Goal: Information Seeking & Learning: Understand process/instructions

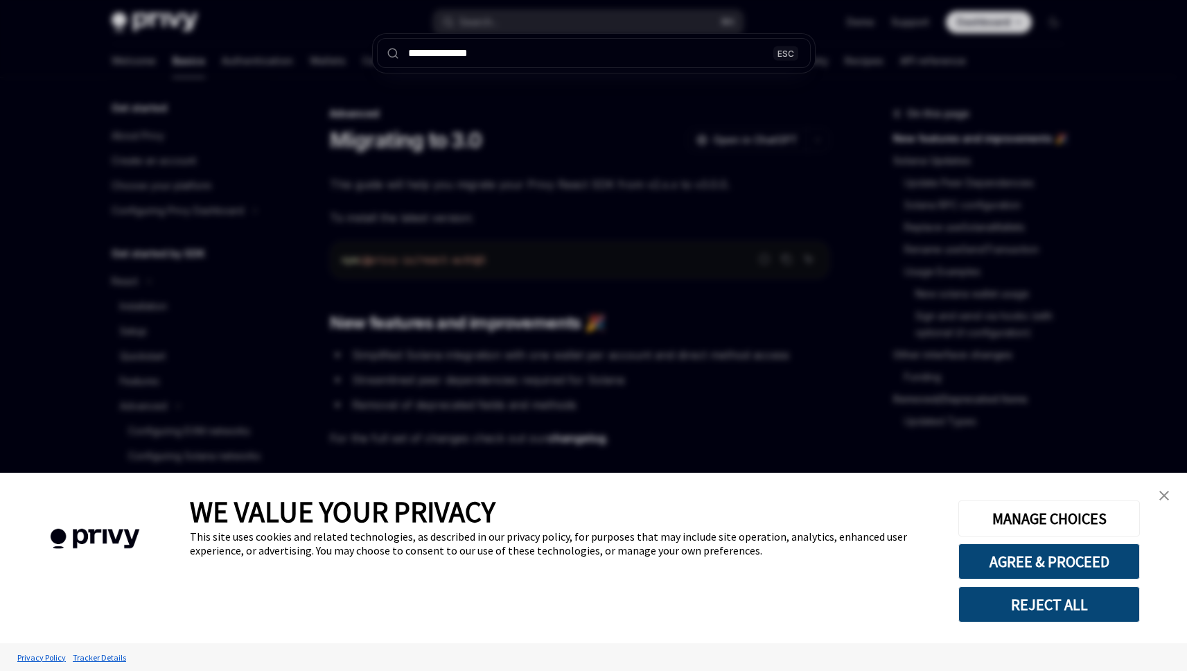
type textarea "*"
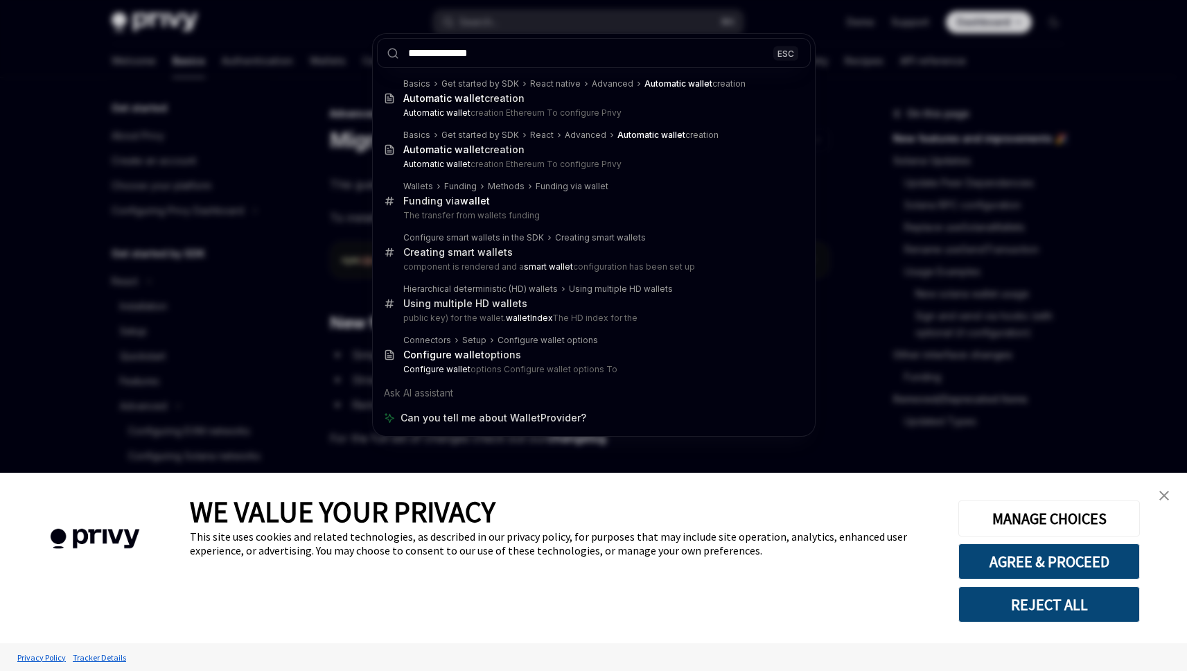
type input "**********"
click at [356, 35] on div "**********" at bounding box center [593, 335] width 1187 height 671
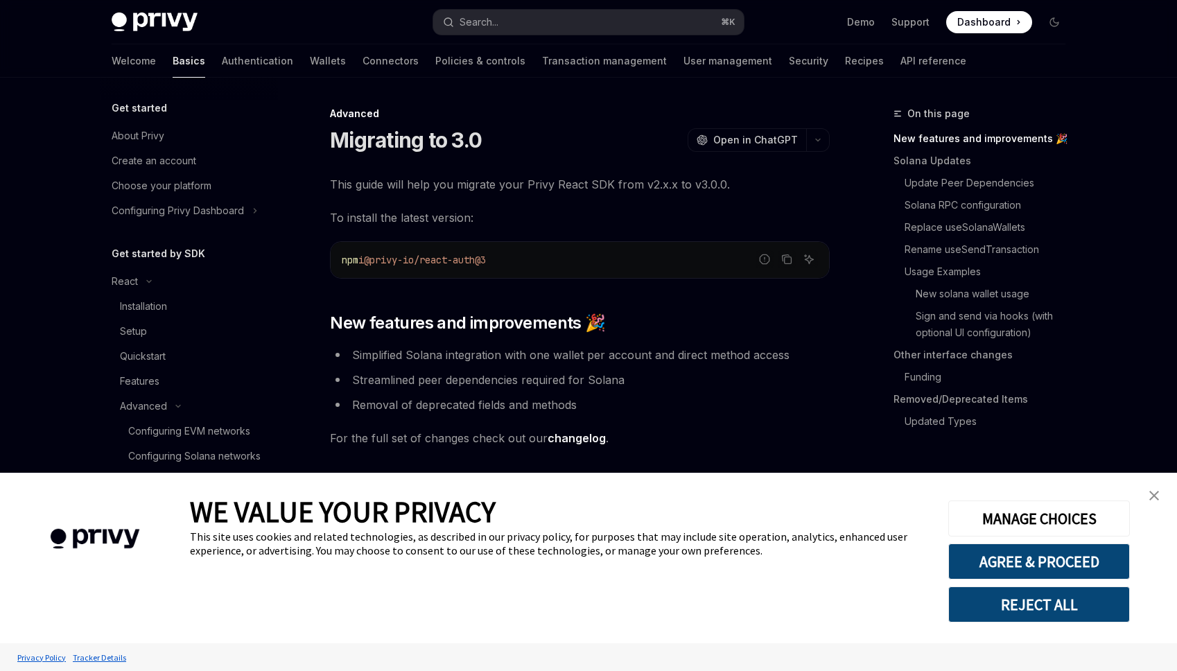
drag, startPoint x: 1155, startPoint y: 491, endPoint x: 1088, endPoint y: 445, distance: 81.3
click at [1154, 491] on img "close banner" at bounding box center [1154, 496] width 10 height 10
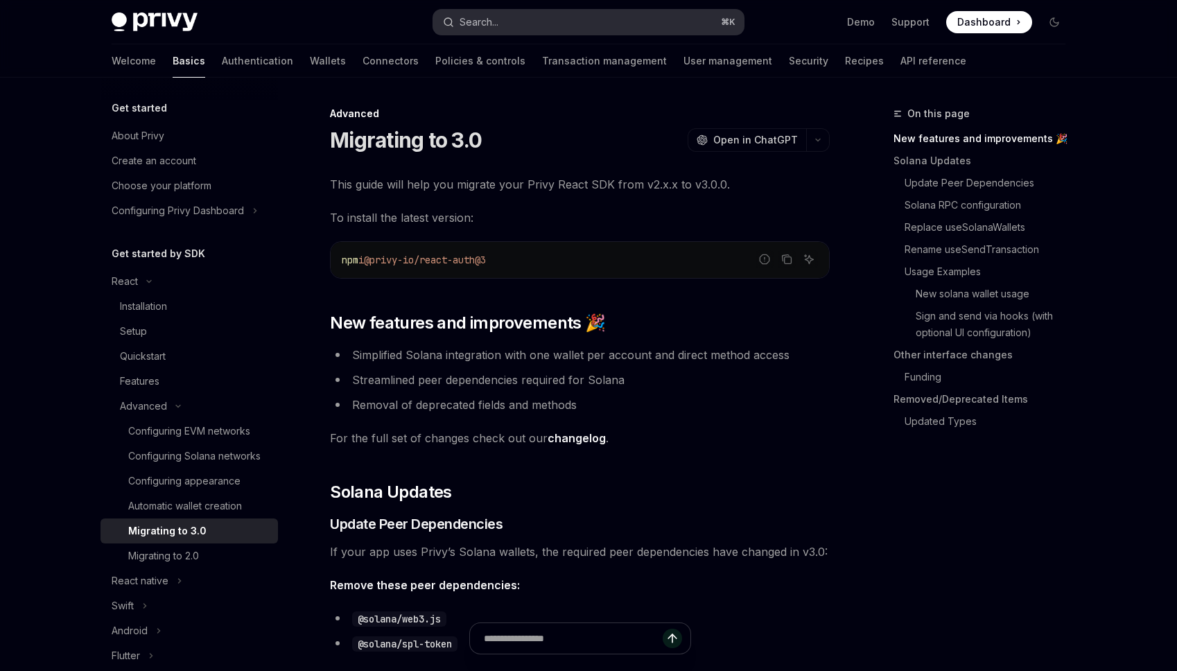
click at [490, 22] on div "Search..." at bounding box center [478, 22] width 39 height 17
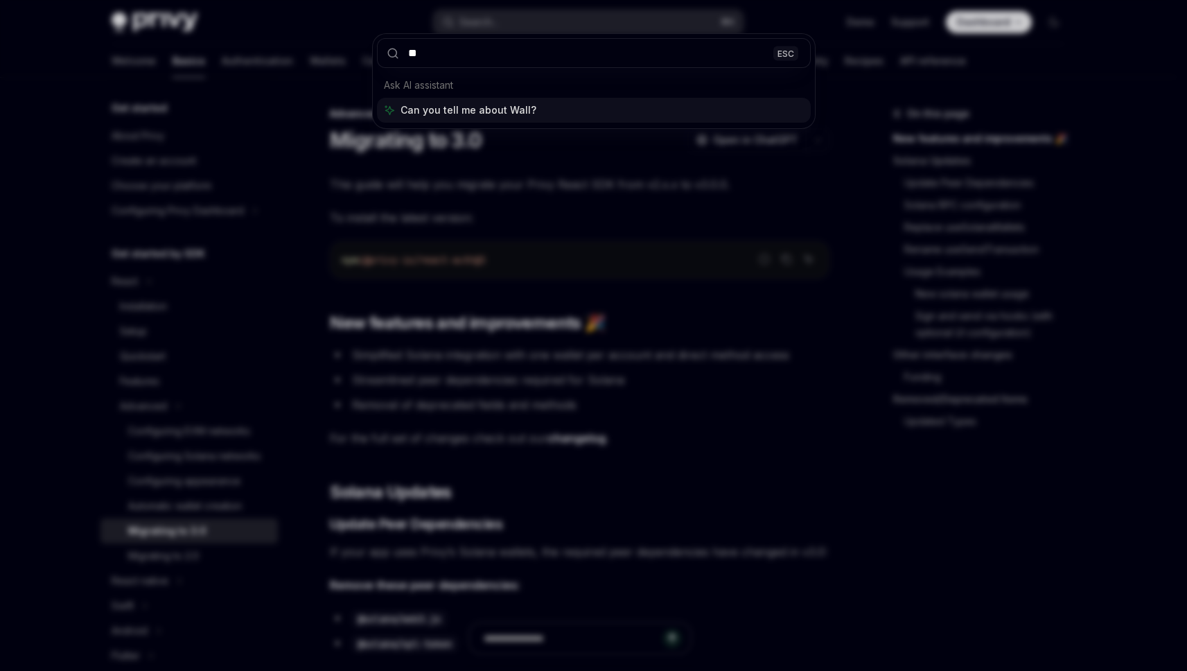
type input "*"
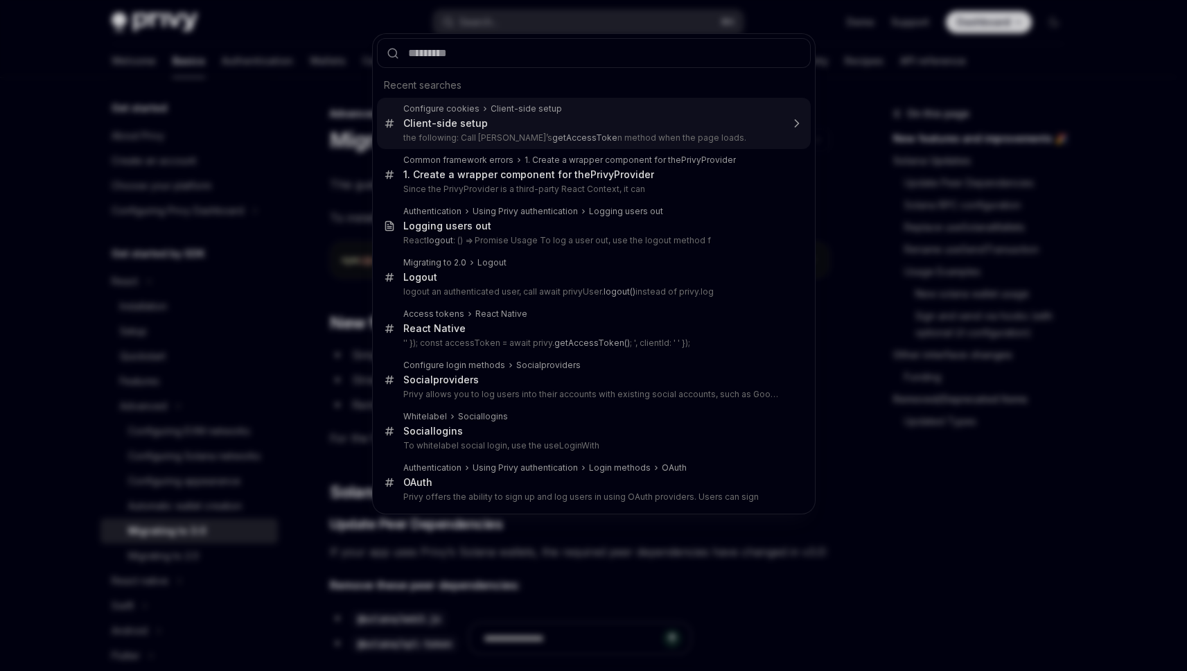
type input "*"
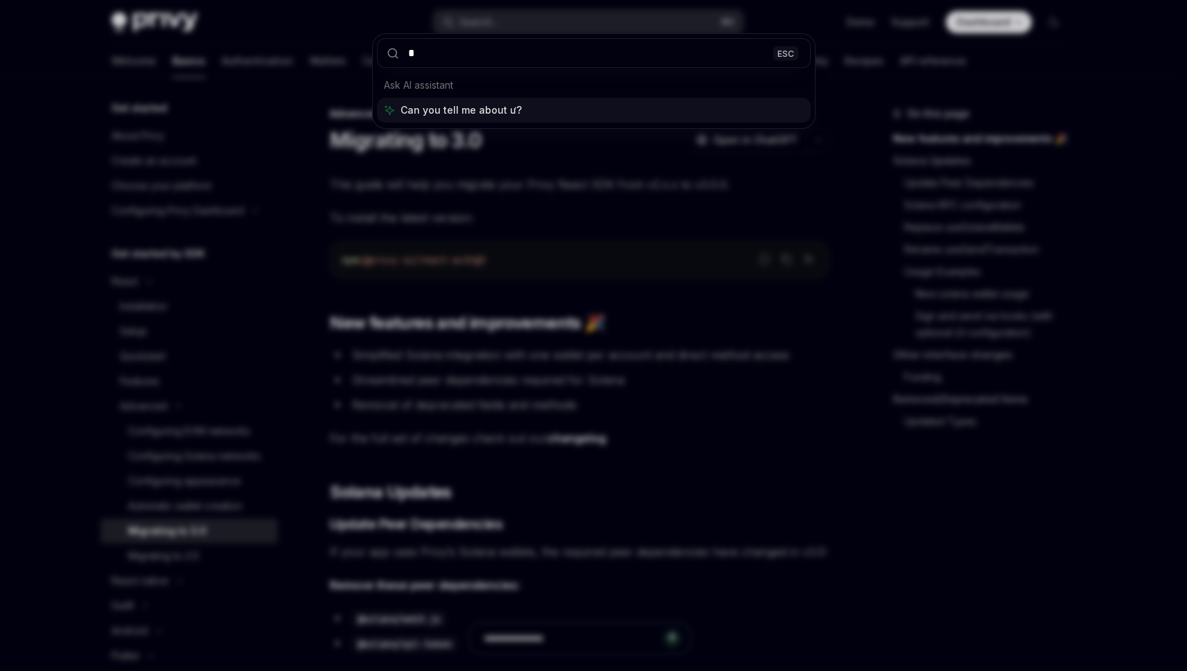
type textarea "*"
type input "*"
type input "**********"
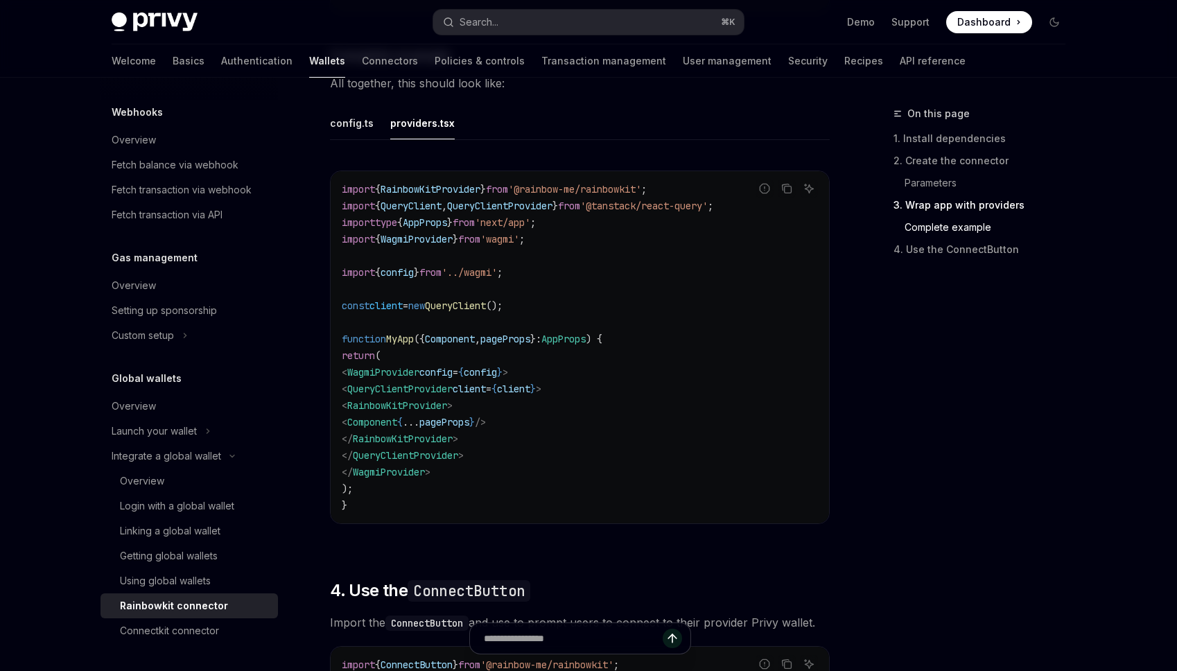
scroll to position [2601, 0]
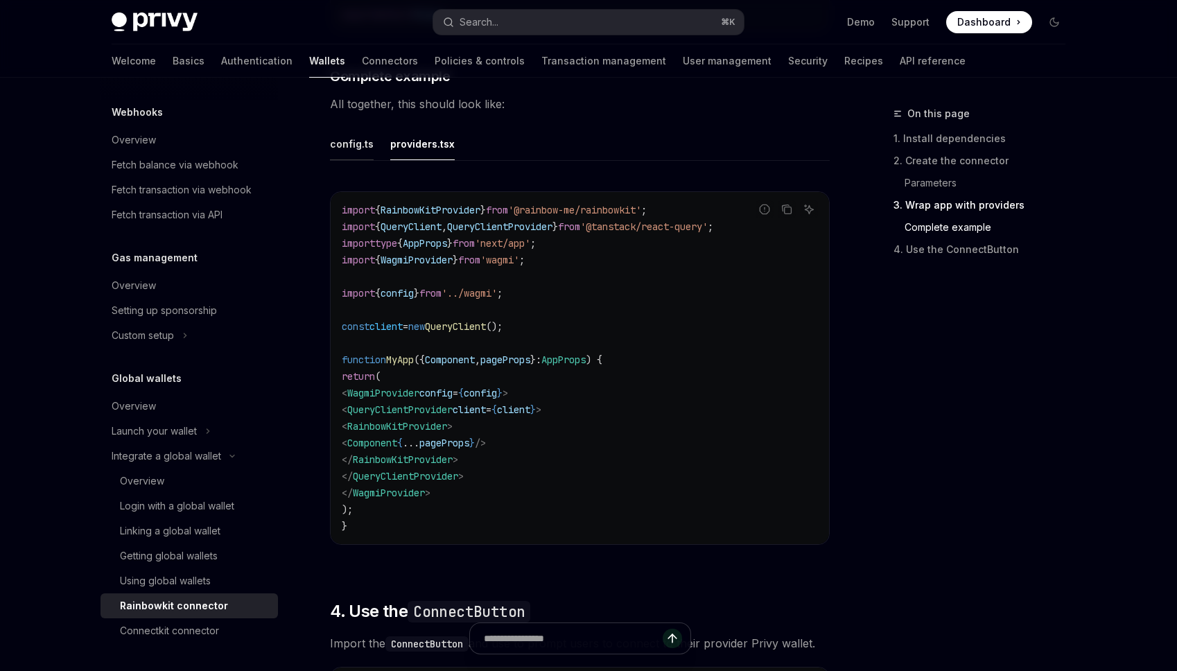
click at [360, 160] on div "config.ts" at bounding box center [352, 144] width 44 height 33
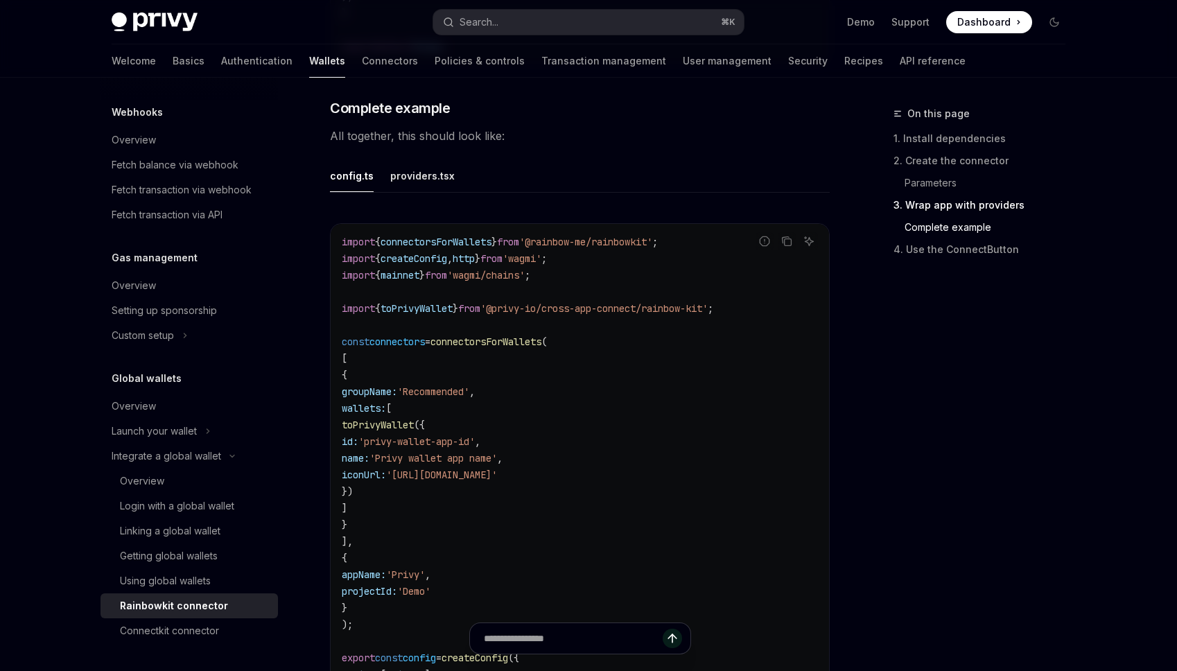
scroll to position [2463, 0]
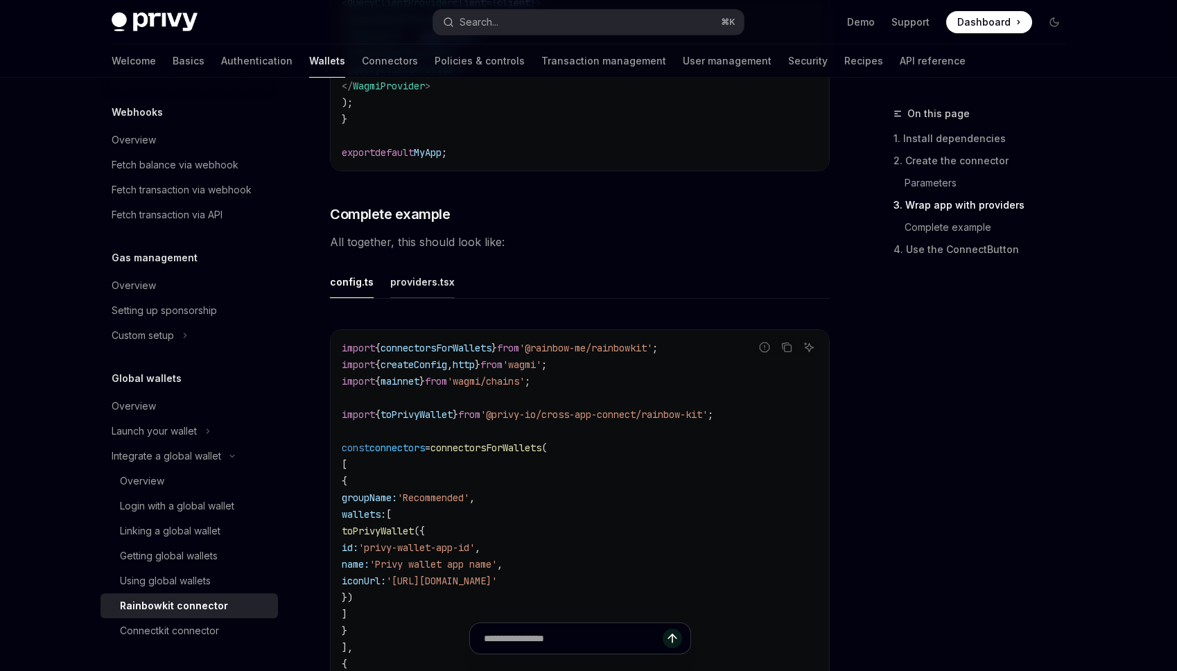
click at [430, 298] on div "providers.tsx" at bounding box center [422, 281] width 64 height 33
type textarea "*"
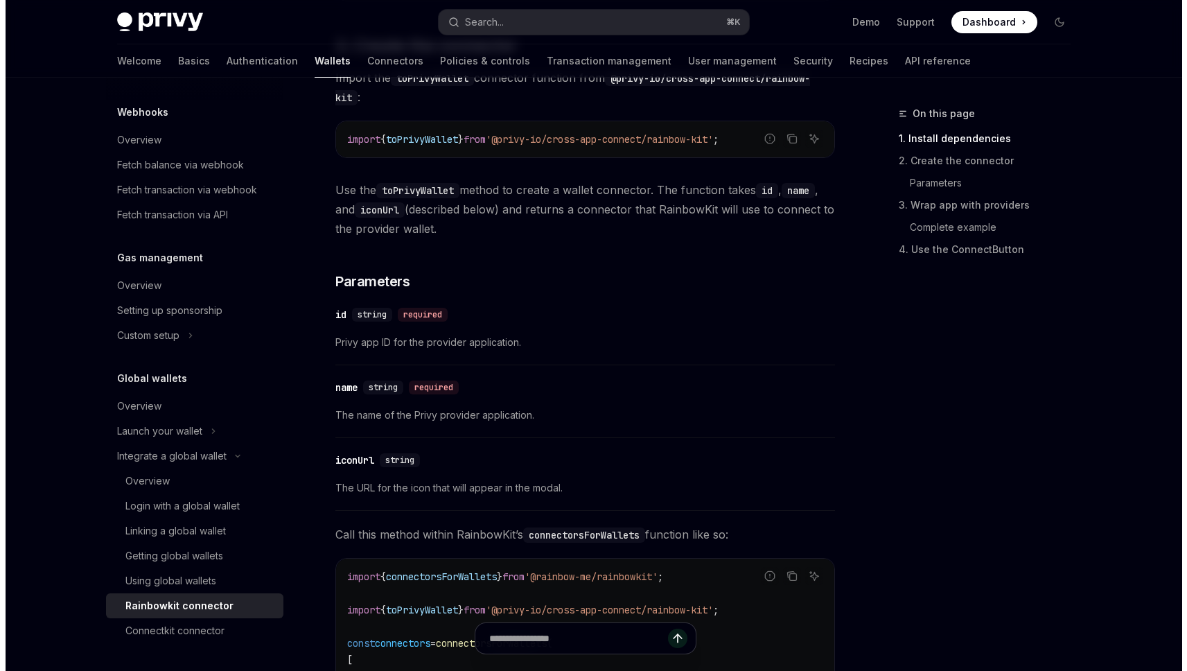
scroll to position [694, 0]
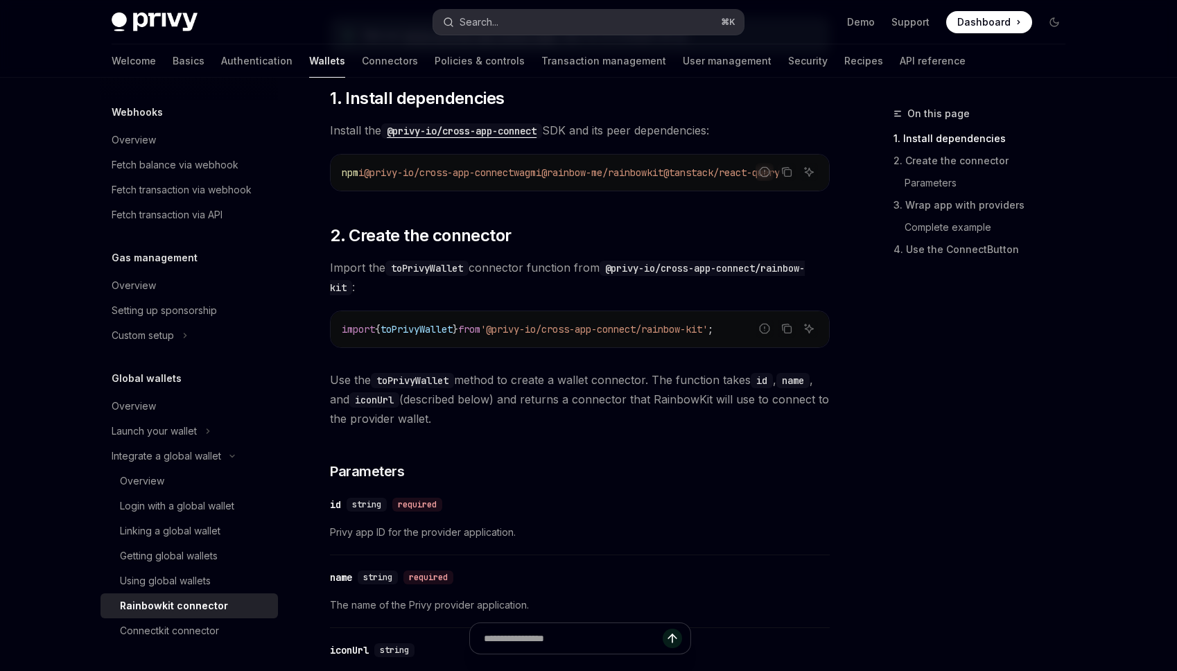
click at [522, 30] on button "Search... ⌘ K" at bounding box center [588, 22] width 310 height 25
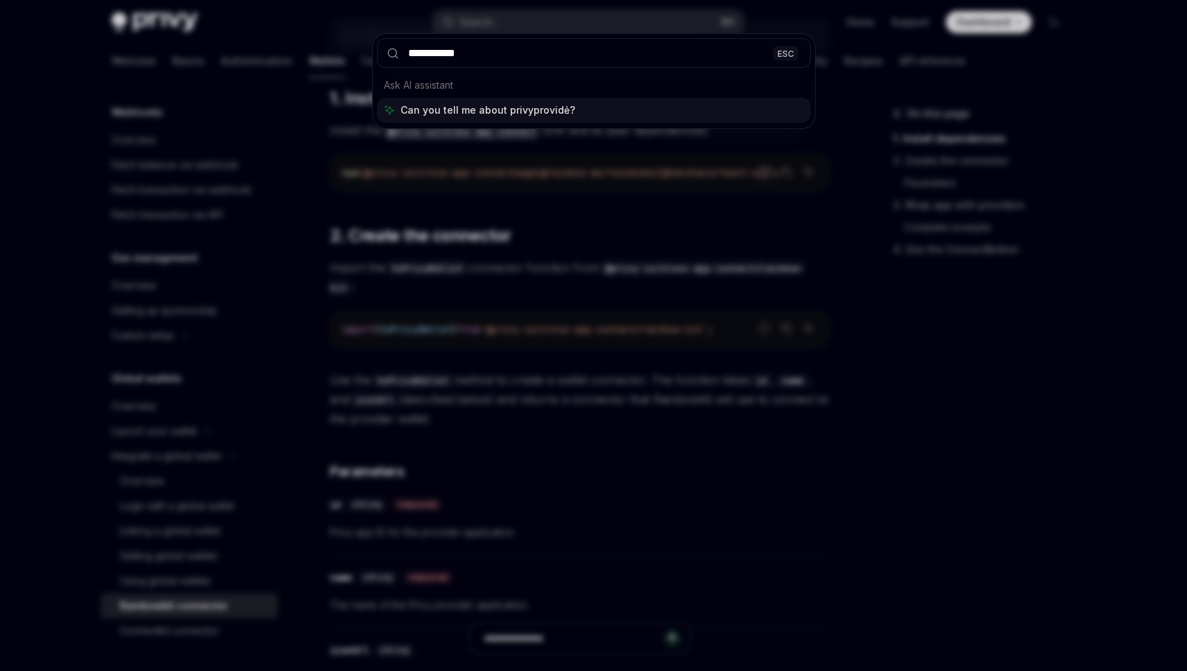
type input "**********"
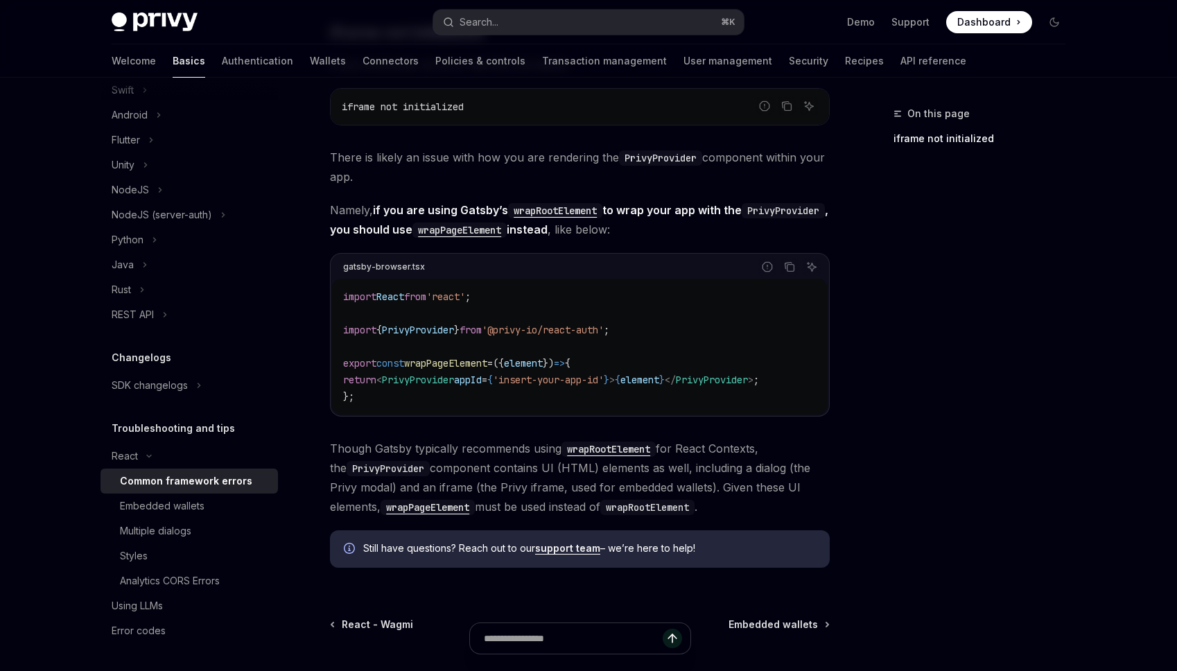
scroll to position [328, 0]
click at [550, 206] on code "wrapRootElement" at bounding box center [555, 209] width 94 height 15
click at [510, 26] on button "Search... ⌘ K" at bounding box center [588, 22] width 310 height 25
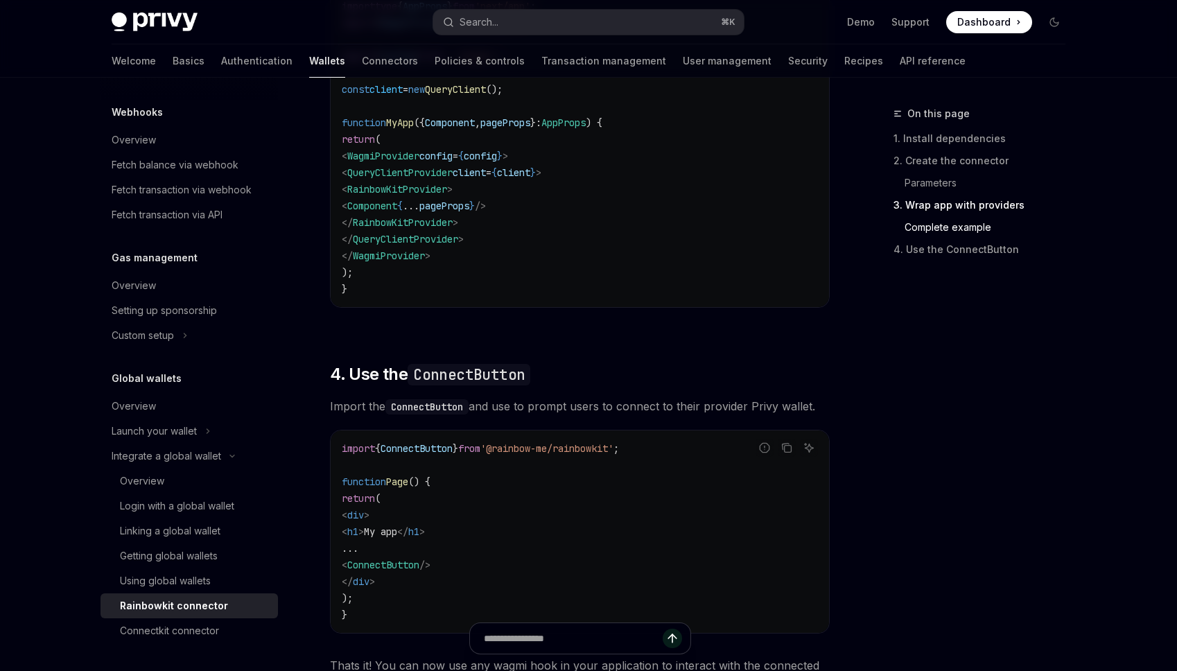
scroll to position [2727, 0]
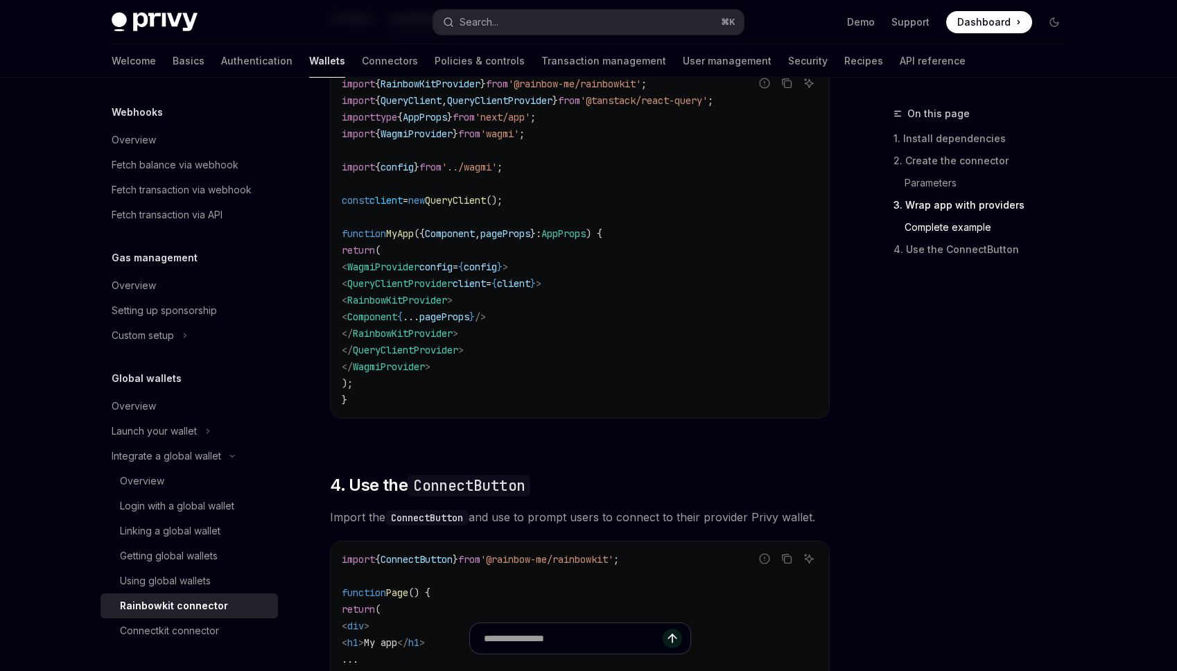
click at [419, 273] on span "WagmiProvider" at bounding box center [383, 267] width 72 height 12
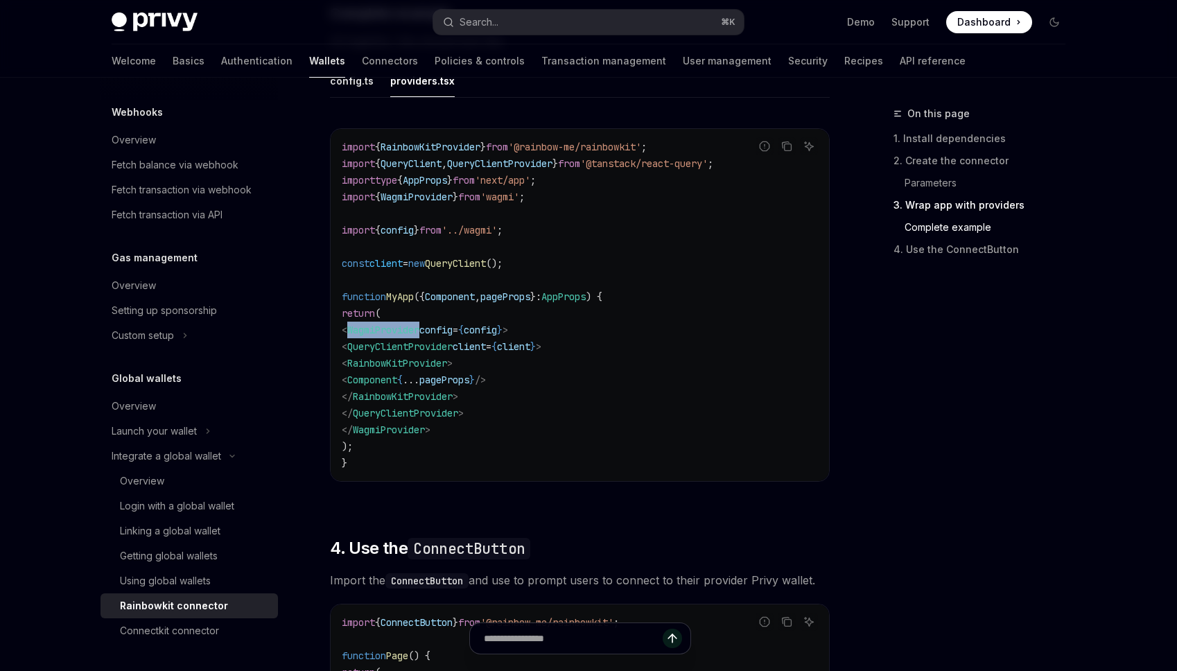
scroll to position [2669, 0]
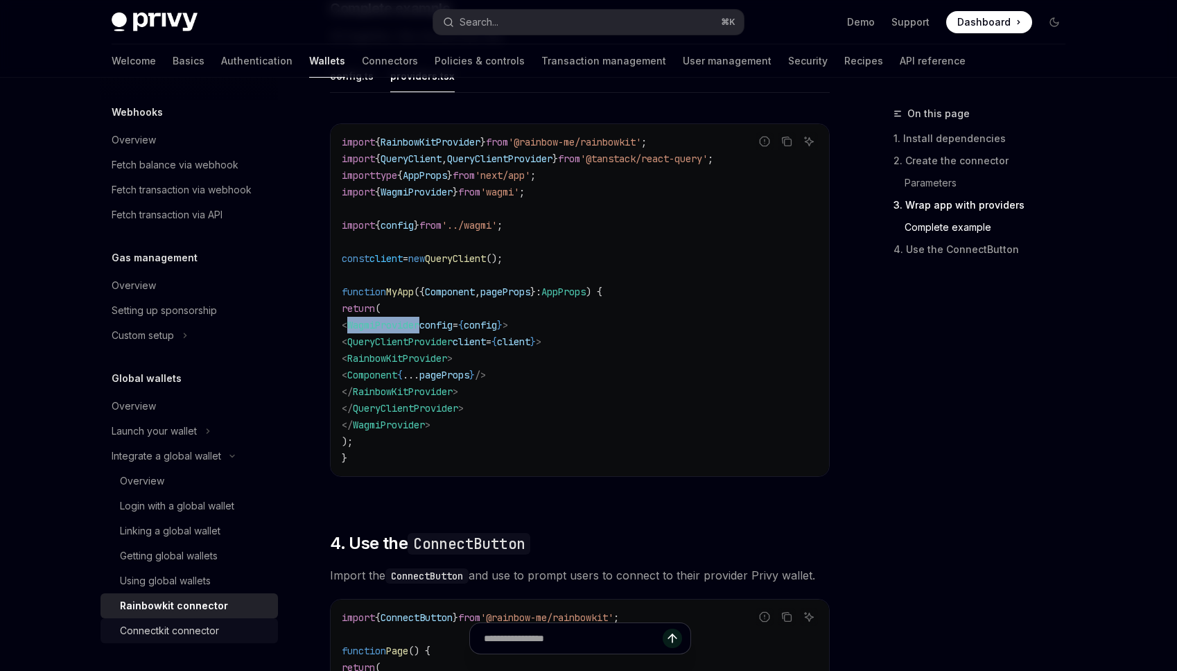
click at [186, 624] on div "Connectkit connector" at bounding box center [169, 630] width 99 height 17
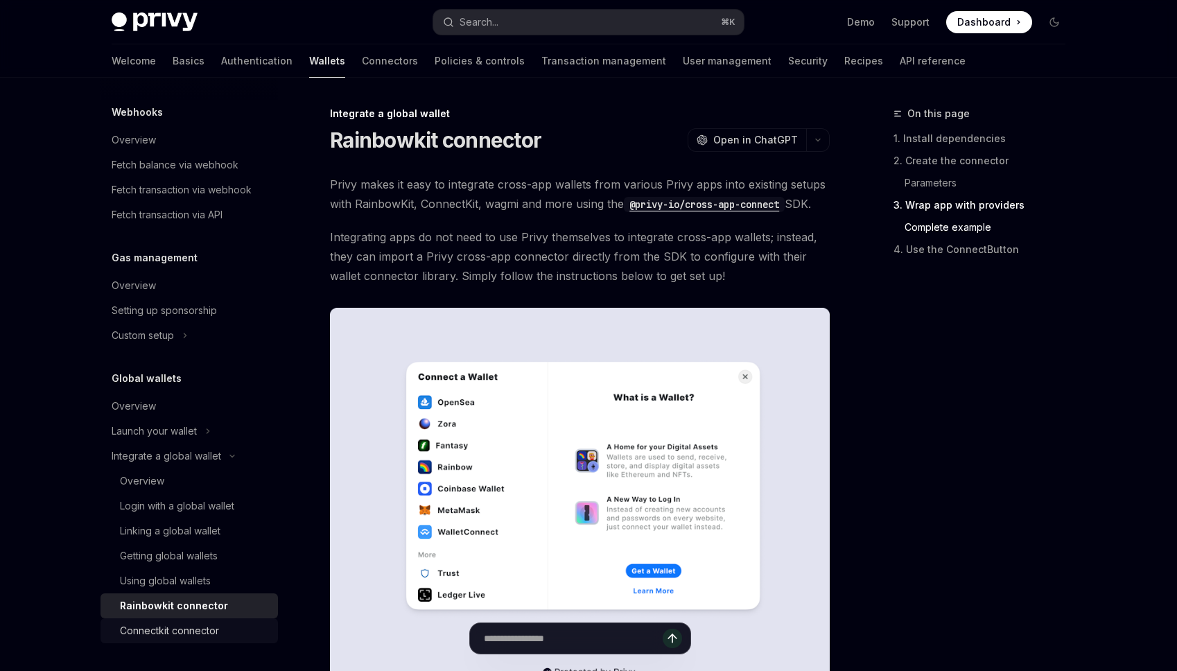
type textarea "*"
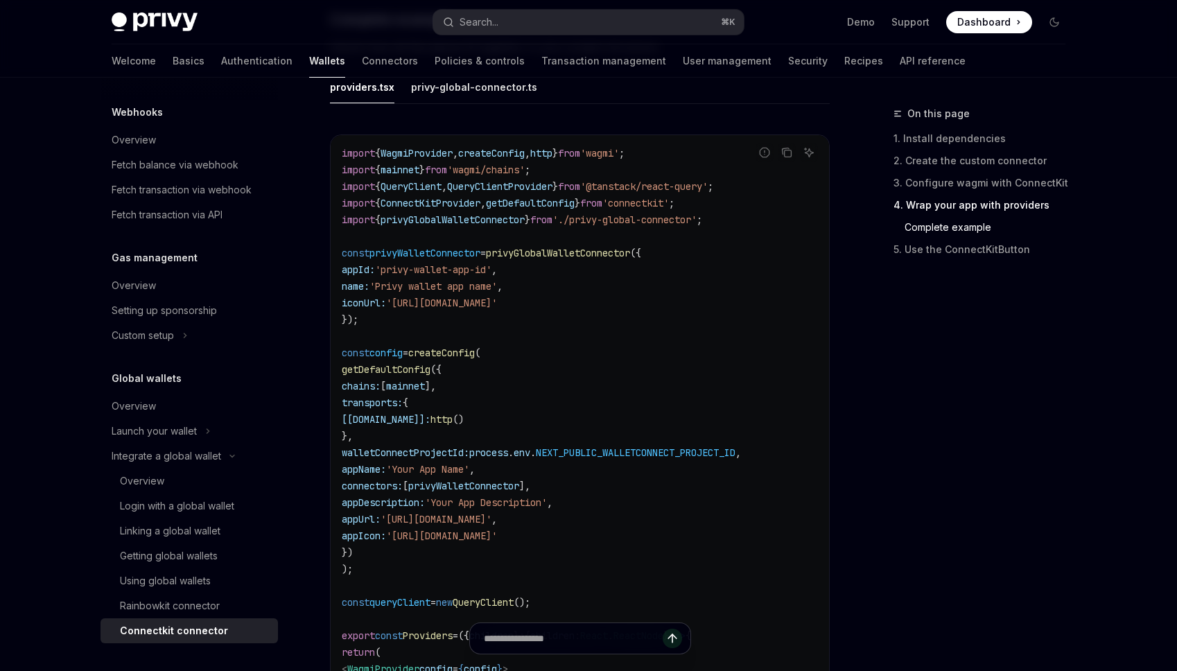
scroll to position [2043, 0]
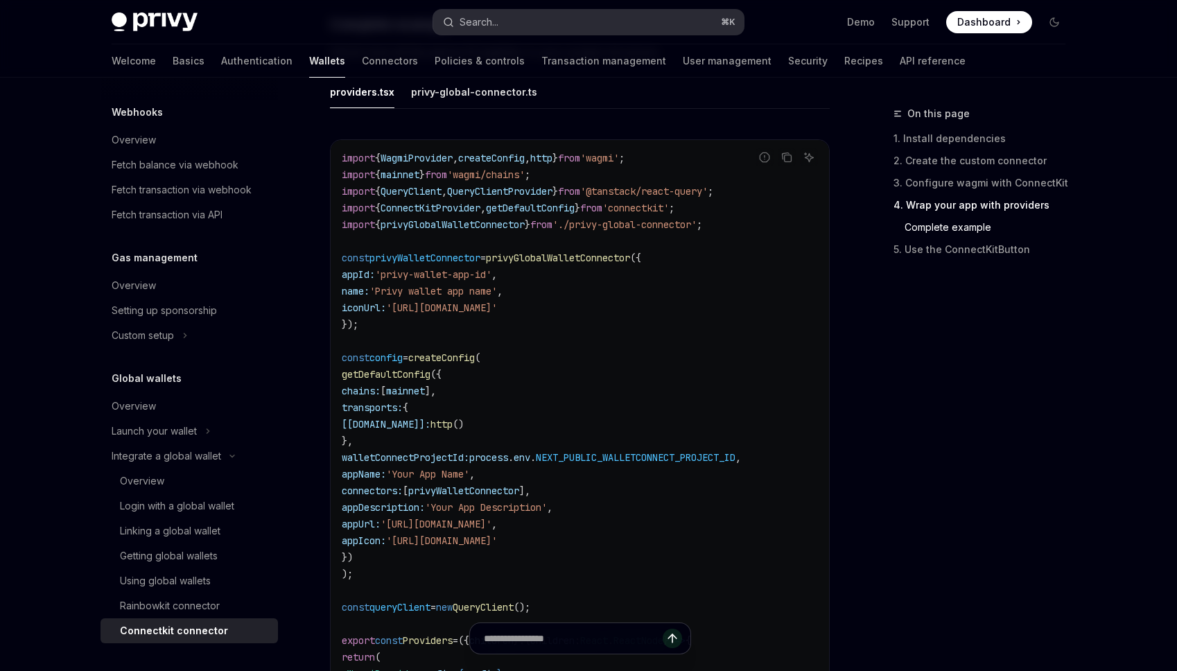
click at [583, 28] on button "Search... ⌘ K" at bounding box center [588, 22] width 310 height 25
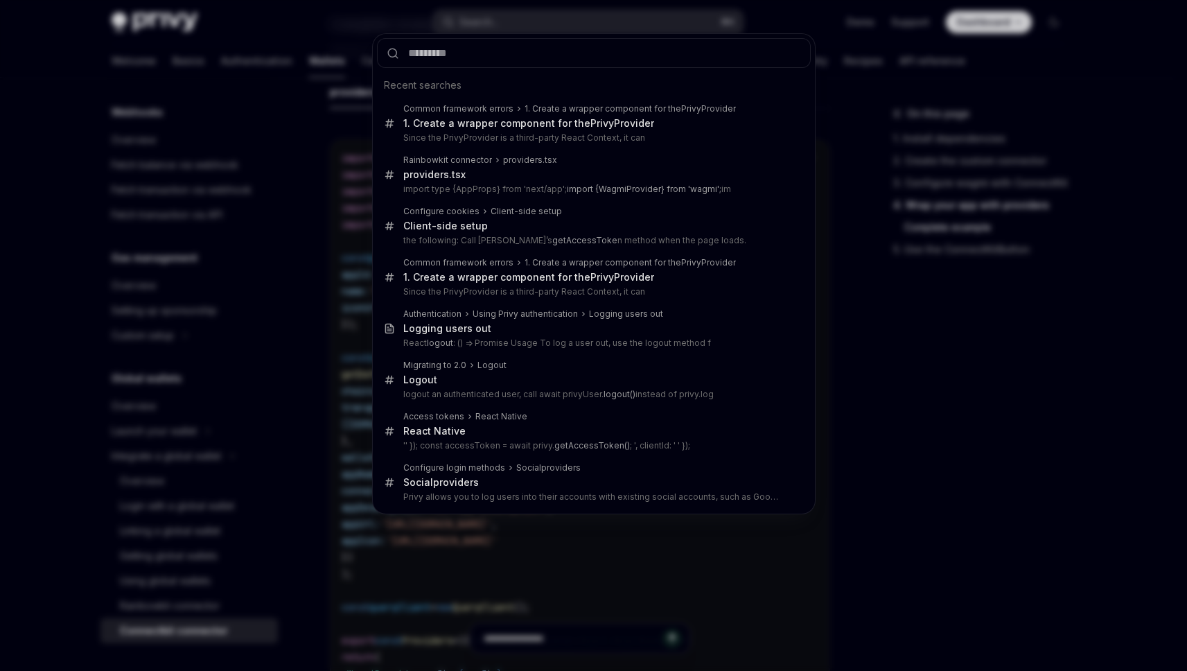
type input "**********"
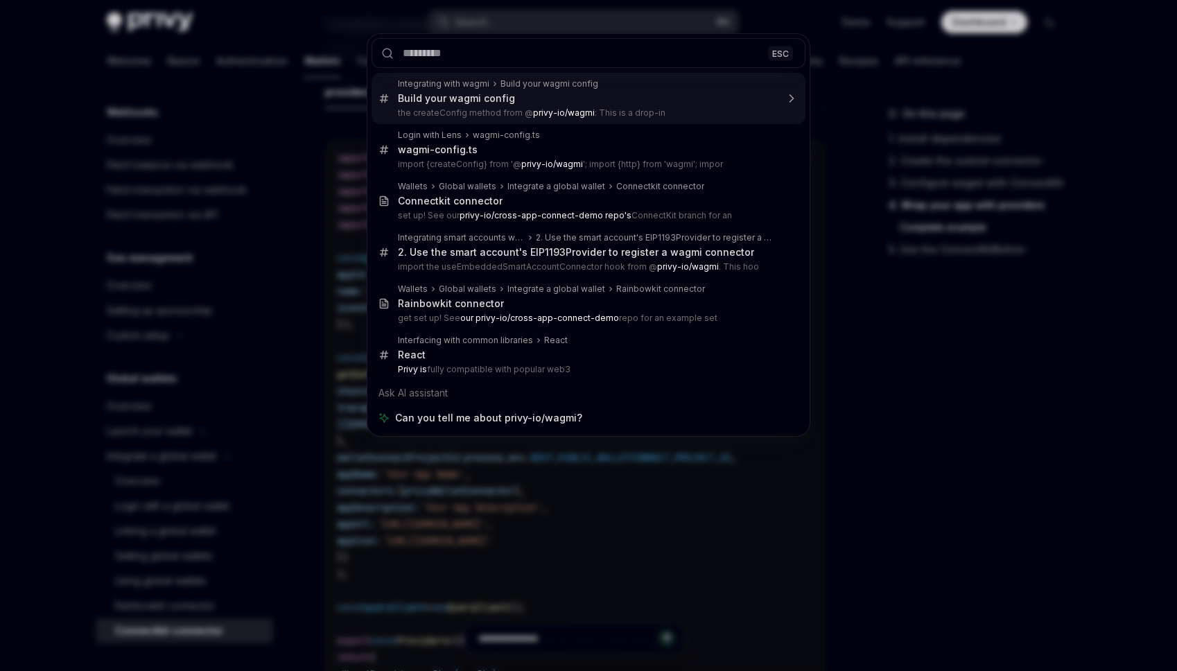
type textarea "*"
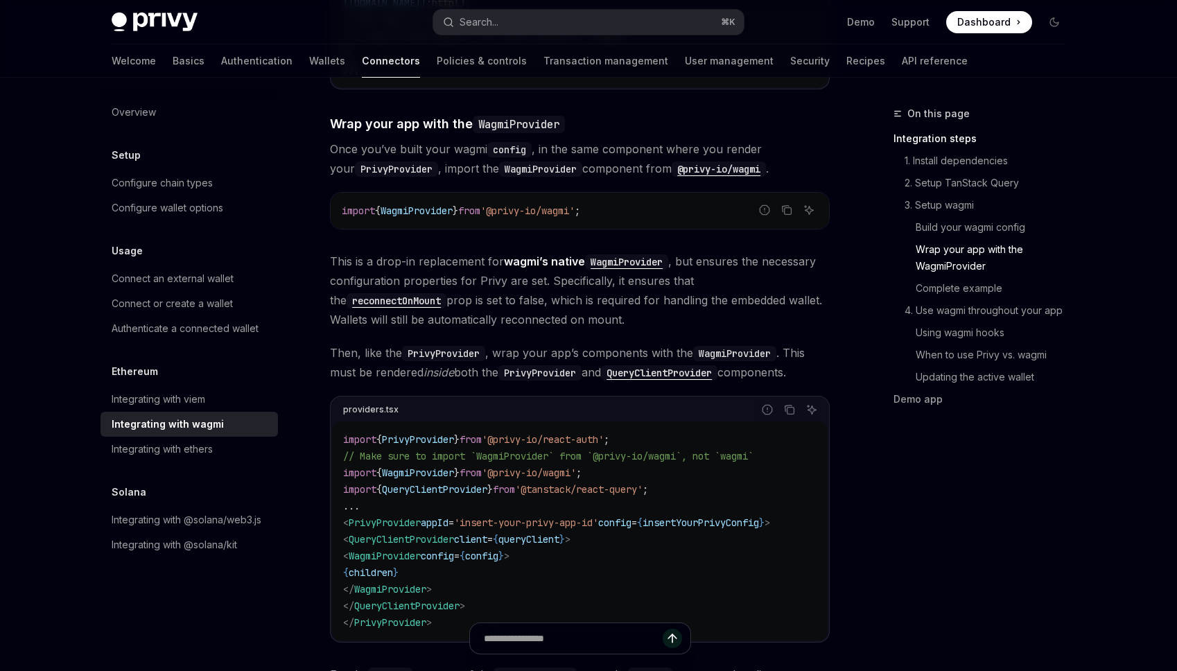
scroll to position [1876, 0]
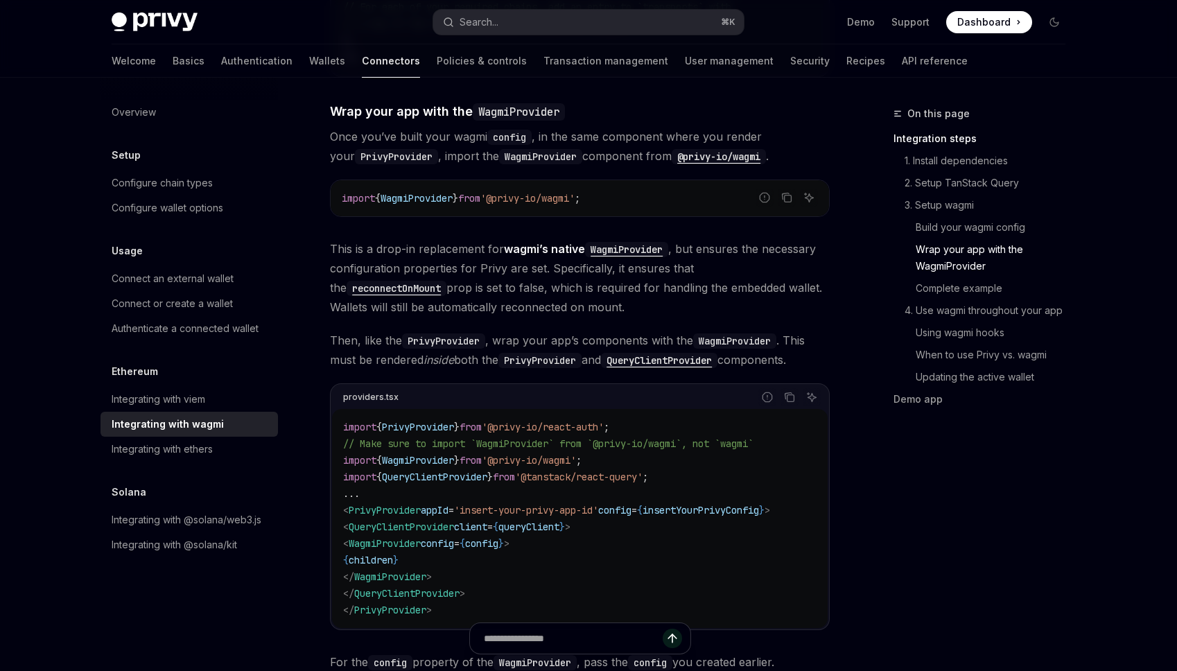
click at [416, 537] on span "WagmiProvider" at bounding box center [385, 543] width 72 height 12
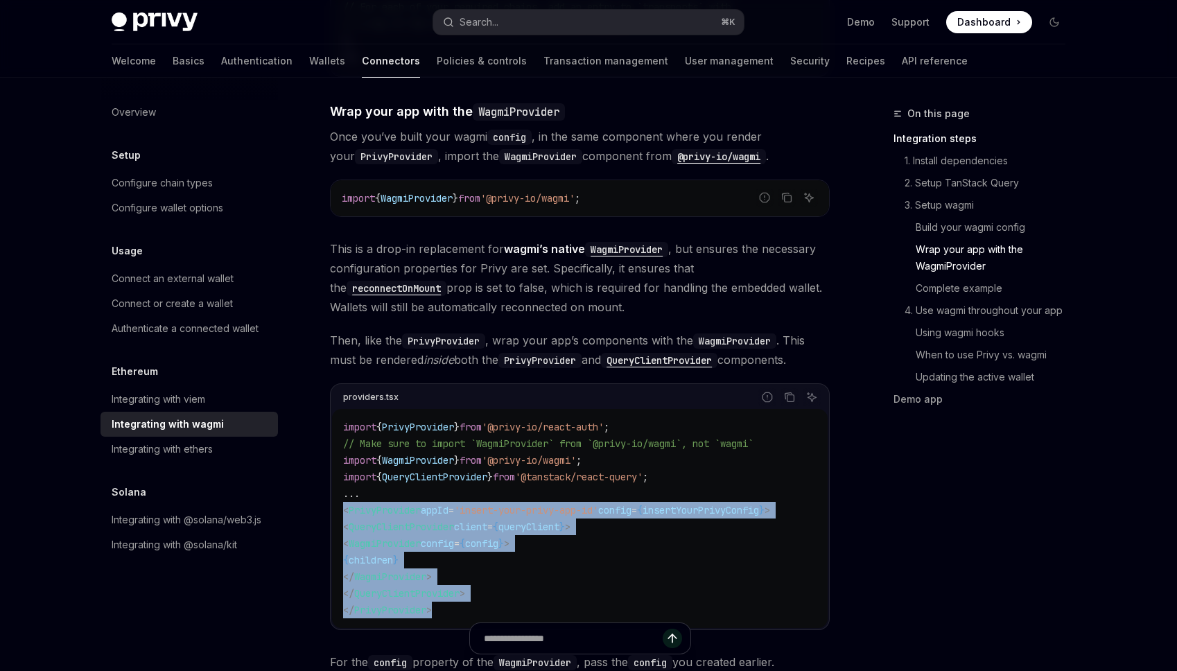
drag, startPoint x: 344, startPoint y: 495, endPoint x: 610, endPoint y: 571, distance: 277.5
click at [550, 586] on code "import { PrivyProvider } from '@privy-io/react-auth' ; // Make sure to import `…" at bounding box center [579, 519] width 473 height 200
click at [721, 542] on code "import { PrivyProvider } from '@privy-io/react-auth' ; // Make sure to import `…" at bounding box center [579, 519] width 473 height 200
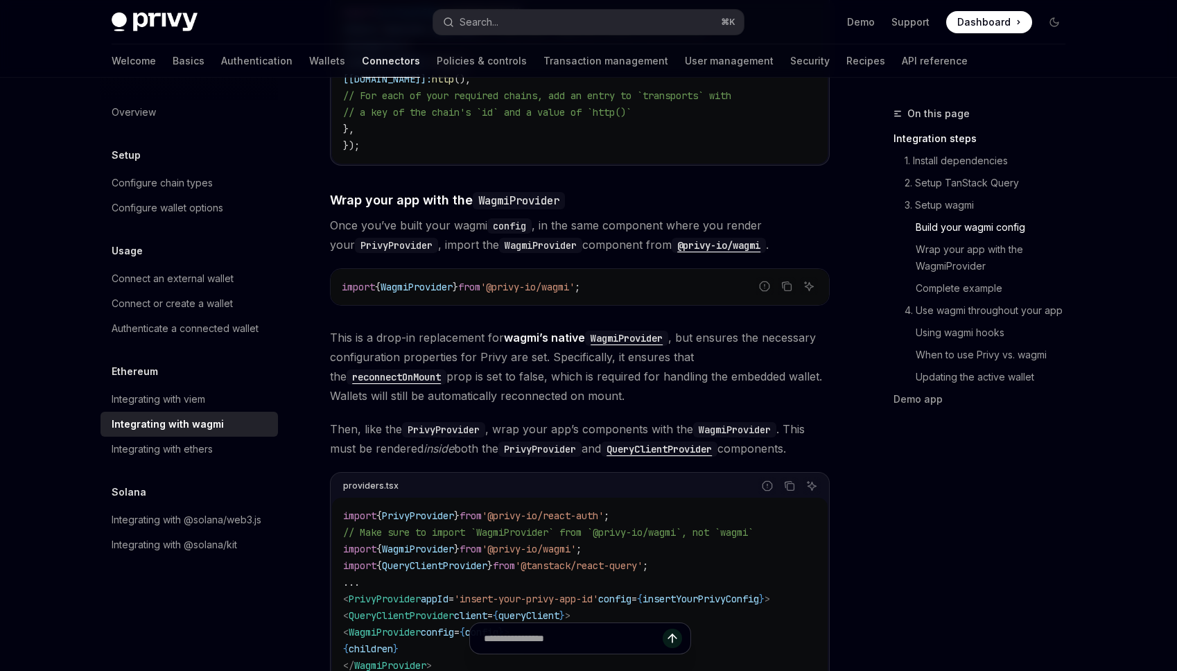
scroll to position [1556, 0]
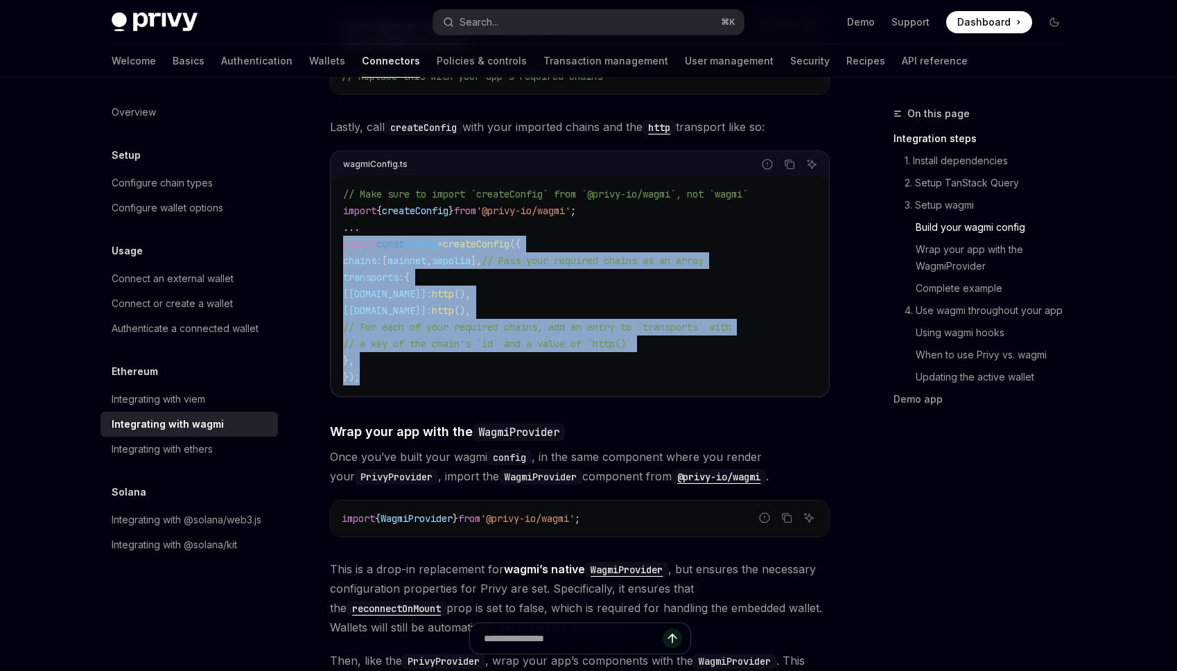
drag, startPoint x: 344, startPoint y: 222, endPoint x: 409, endPoint y: 360, distance: 152.5
click at [409, 360] on code "// Make sure to import `createConfig` from `@privy-io/wagmi`, not `wagmi` impor…" at bounding box center [579, 286] width 473 height 200
copy code "export const config = createConfig ({ chains: [ mainnet , sepolia ], // Pass yo…"
click at [448, 254] on code "// Make sure to import `createConfig` from `@privy-io/wagmi`, not `wagmi` impor…" at bounding box center [579, 286] width 473 height 200
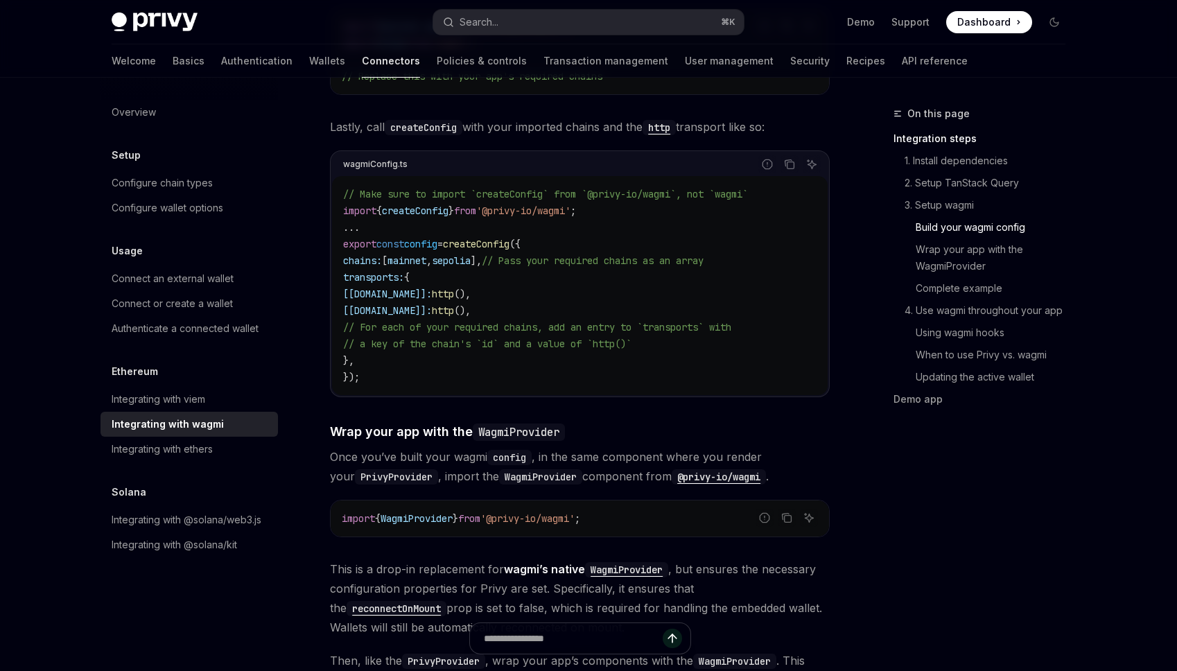
click at [426, 254] on span "mainnet" at bounding box center [406, 260] width 39 height 12
click at [531, 254] on span "// Pass your required chains as an array" at bounding box center [593, 260] width 222 height 12
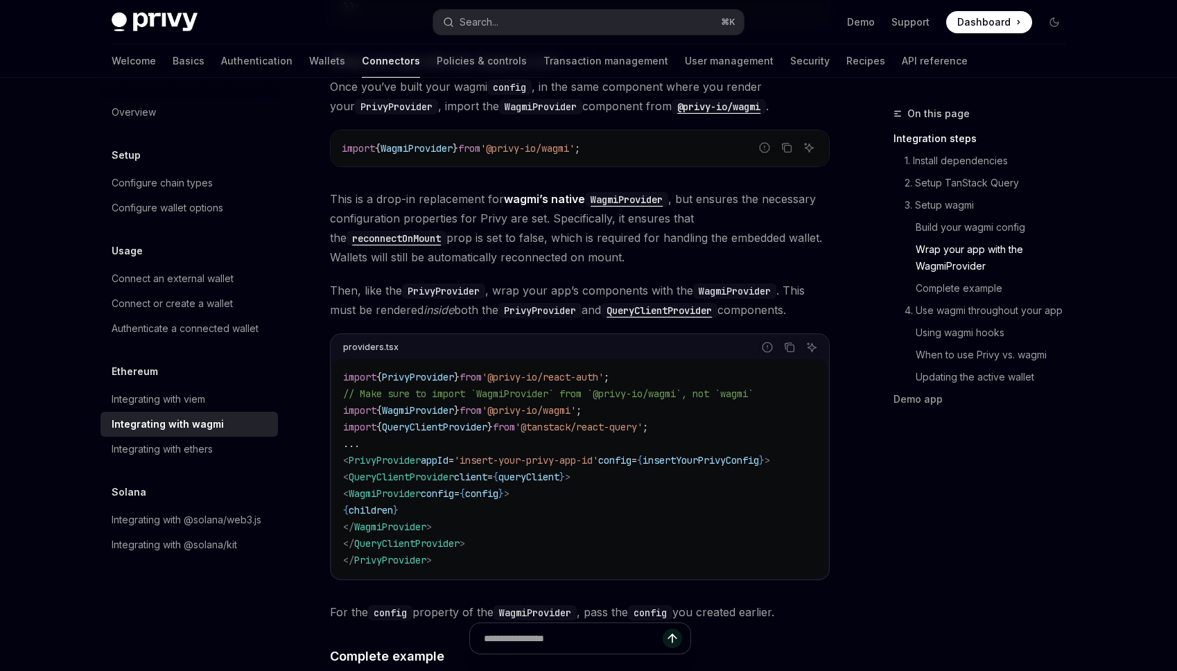
scroll to position [1924, 0]
